Goal: Information Seeking & Learning: Learn about a topic

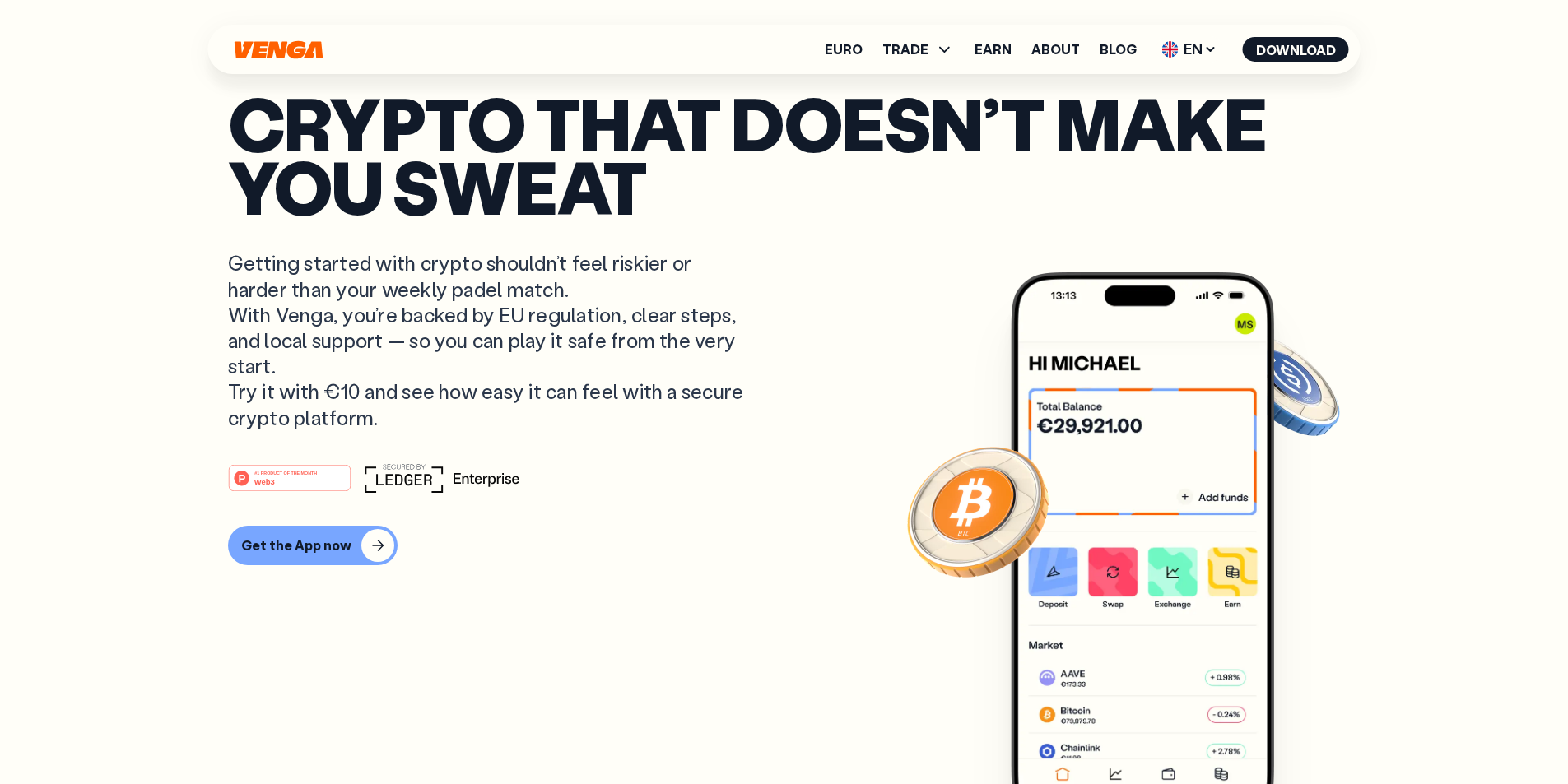
click at [996, 51] on link "Earn" at bounding box center [993, 49] width 37 height 14
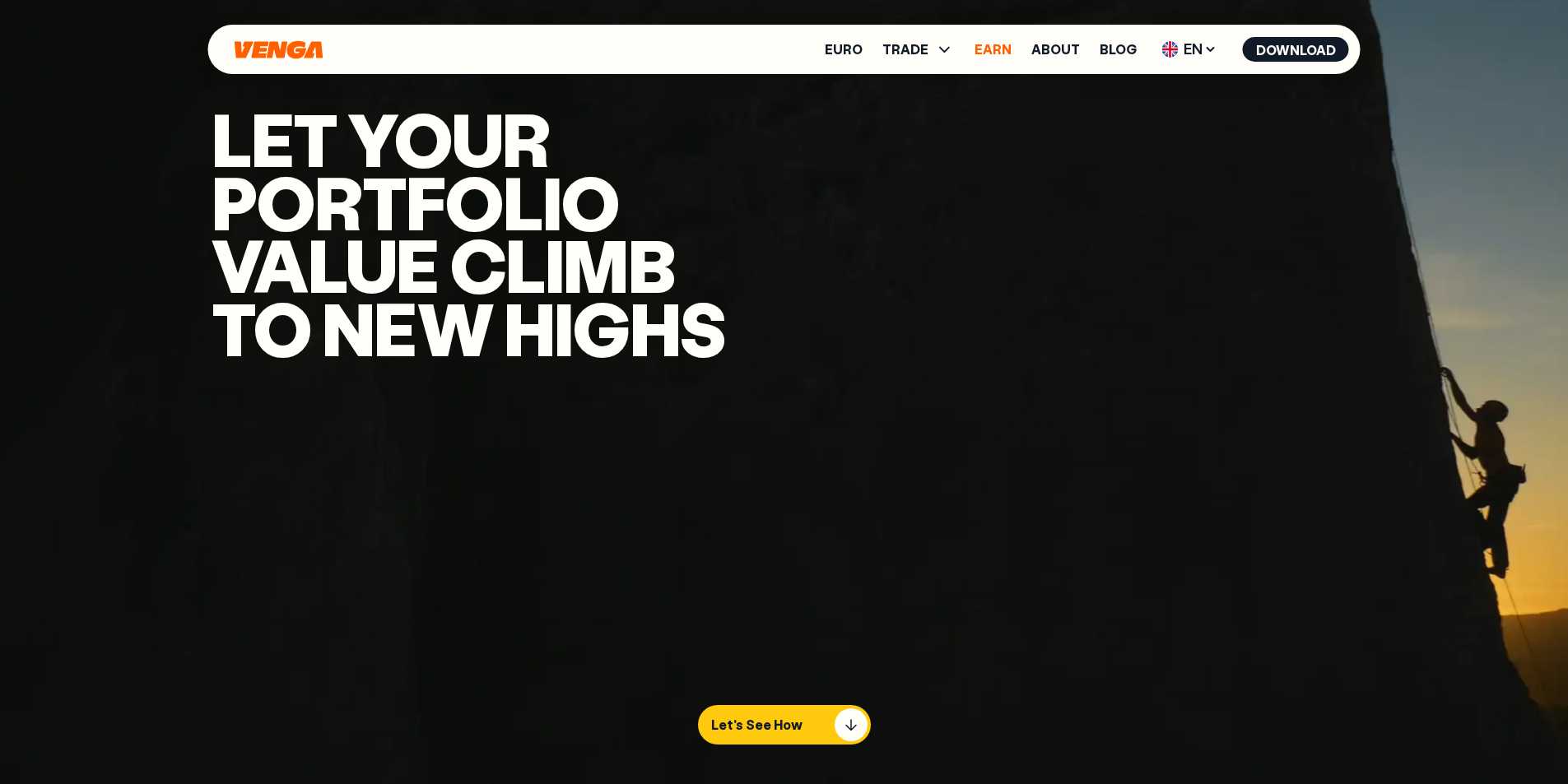
click at [996, 51] on link "Earn" at bounding box center [993, 49] width 37 height 14
click at [992, 43] on link "Earn" at bounding box center [993, 49] width 37 height 14
click at [841, 47] on link "Euro" at bounding box center [843, 49] width 38 height 14
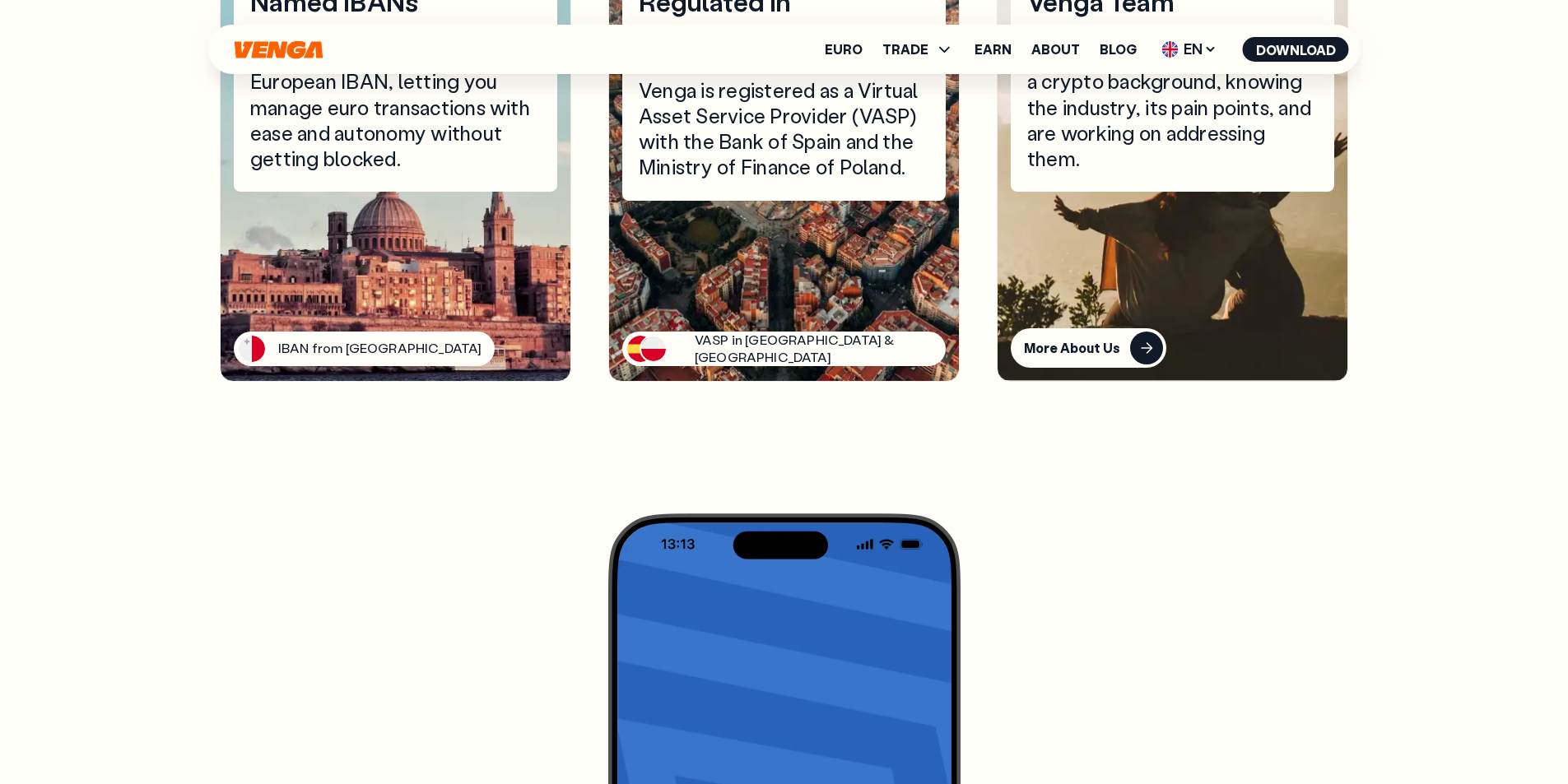
scroll to position [4280, 0]
